Goal: Book appointment/travel/reservation

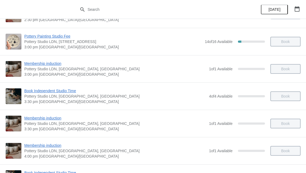
scroll to position [432, 0]
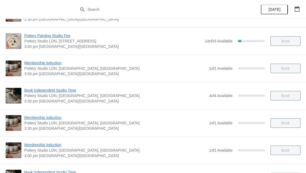
click at [300, 11] on button "button" at bounding box center [297, 9] width 10 height 10
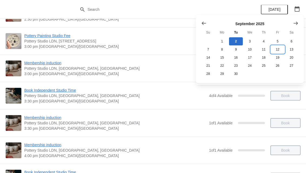
click at [281, 49] on button "12" at bounding box center [278, 49] width 14 height 8
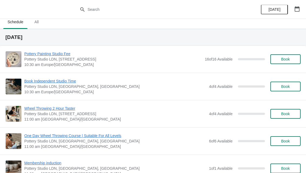
scroll to position [4, 0]
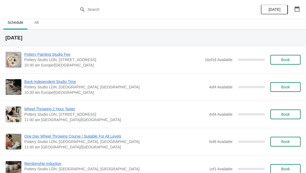
click at [293, 60] on span "Book" at bounding box center [285, 60] width 21 height 4
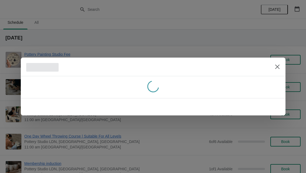
click at [301, 58] on div at bounding box center [153, 86] width 306 height 173
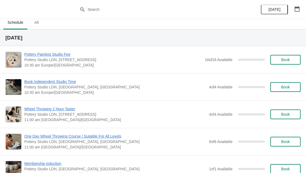
click at [292, 59] on span "Book" at bounding box center [285, 60] width 21 height 4
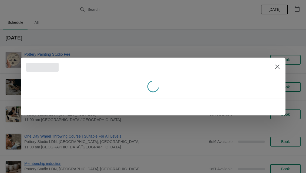
scroll to position [0, 0]
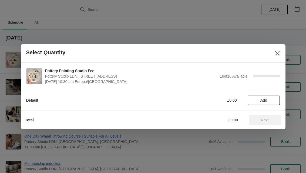
click at [272, 101] on span "Add" at bounding box center [264, 100] width 23 height 4
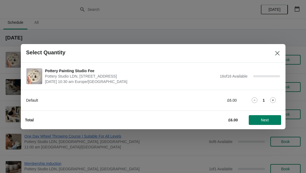
click at [275, 100] on icon at bounding box center [273, 100] width 6 height 6
click at [274, 120] on span "Next" at bounding box center [265, 120] width 24 height 4
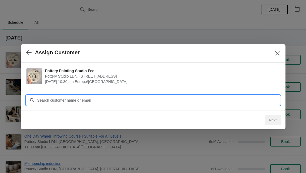
click at [252, 98] on input "Customer" at bounding box center [158, 100] width 243 height 10
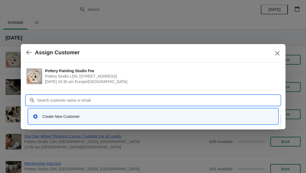
click at [36, 117] on icon at bounding box center [35, 116] width 4 height 4
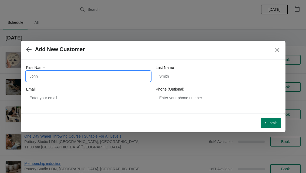
click at [119, 73] on input "First Name" at bounding box center [88, 76] width 124 height 10
type input "[PERSON_NAME]"
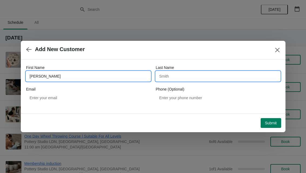
click at [251, 78] on input "Last Name" at bounding box center [218, 76] width 124 height 10
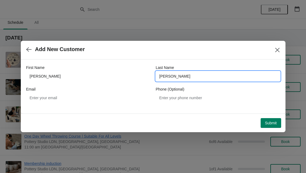
type input "[PERSON_NAME]"
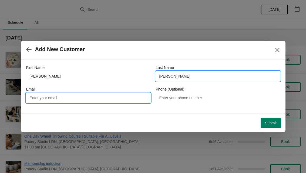
click at [130, 96] on input "Email" at bounding box center [88, 98] width 124 height 10
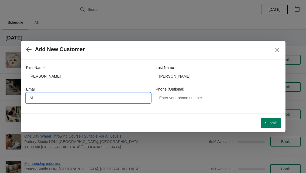
type input "N"
type input "[EMAIL_ADDRESS][DOMAIN_NAME]"
click at [233, 122] on div "Submit" at bounding box center [152, 122] width 258 height 12
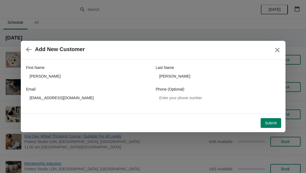
click at [271, 123] on span "Submit" at bounding box center [271, 123] width 12 height 4
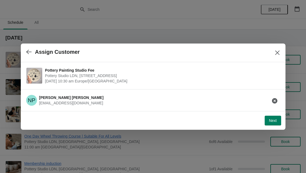
click at [276, 122] on span "Next" at bounding box center [273, 120] width 8 height 4
select select "Yes"
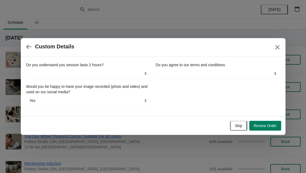
click at [241, 126] on span "Skip" at bounding box center [238, 125] width 7 height 4
